Goal: Task Accomplishment & Management: Manage account settings

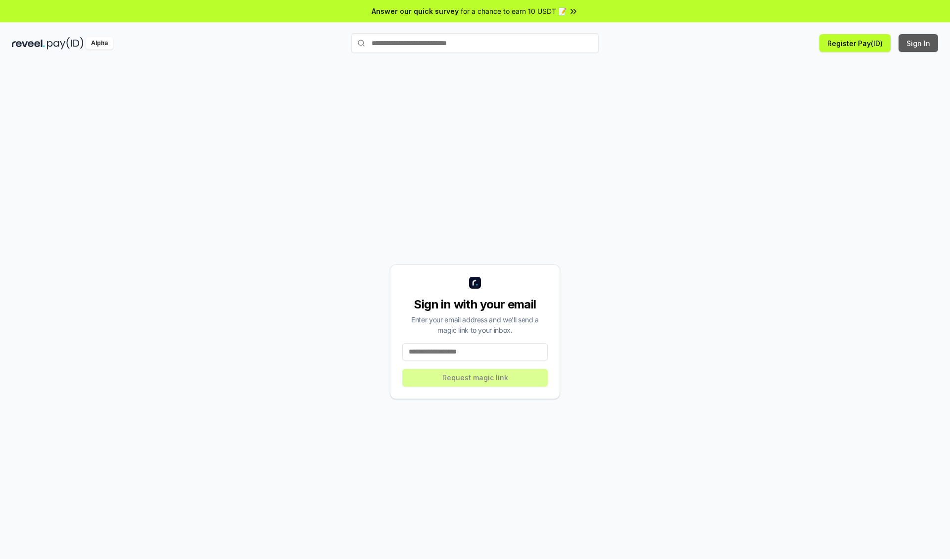
click at [919, 43] on button "Sign In" at bounding box center [919, 43] width 40 height 18
type input "**********"
click at [475, 377] on button "Request magic link" at bounding box center [475, 378] width 146 height 18
